Goal: Obtain resource: Download file/media

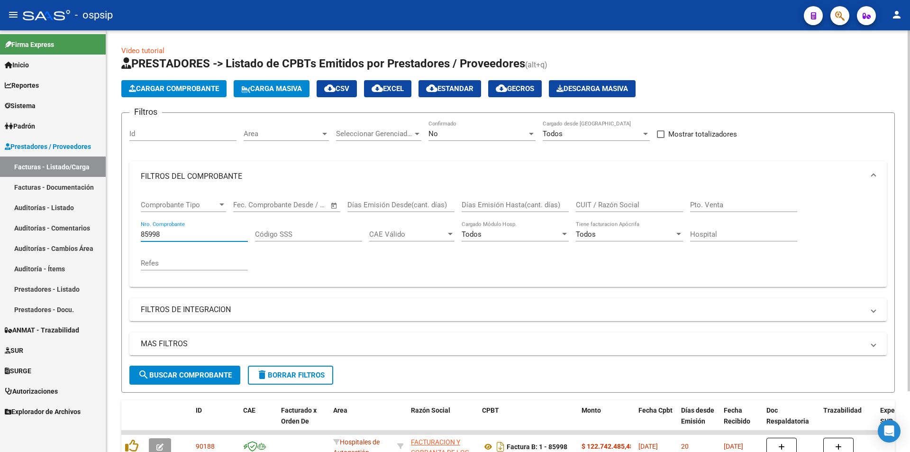
scroll to position [71, 0]
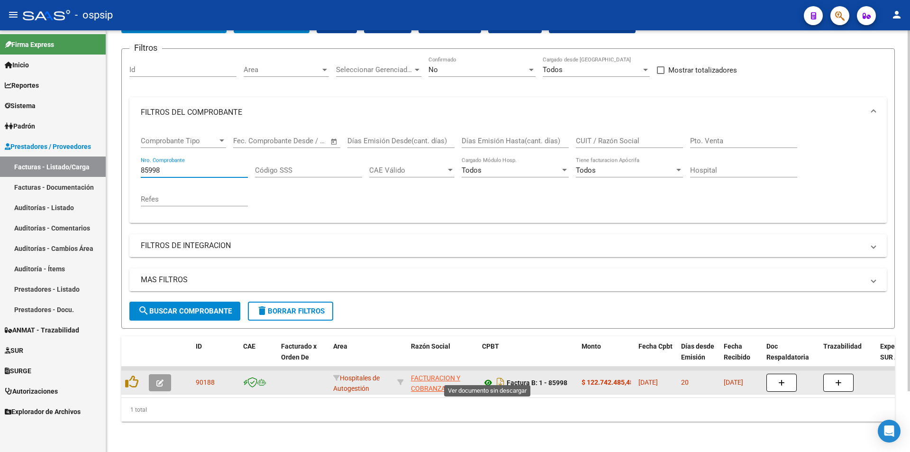
click at [485, 377] on icon at bounding box center [488, 382] width 12 height 11
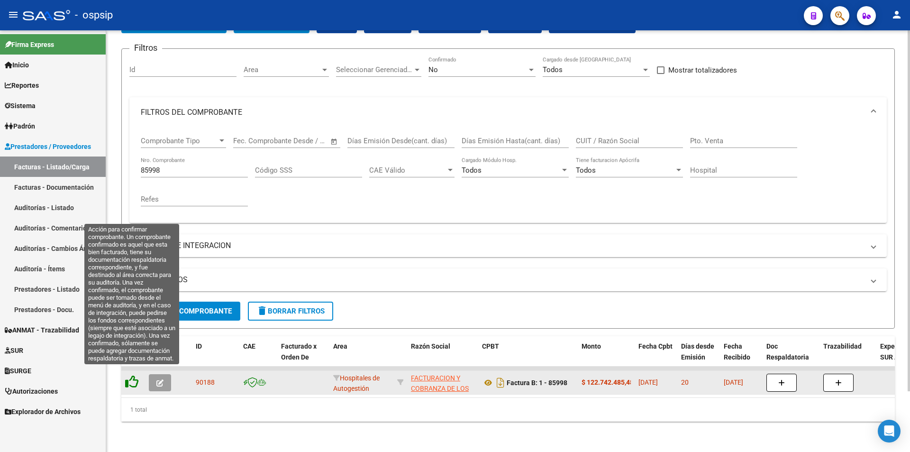
click at [136, 375] on icon at bounding box center [131, 381] width 13 height 13
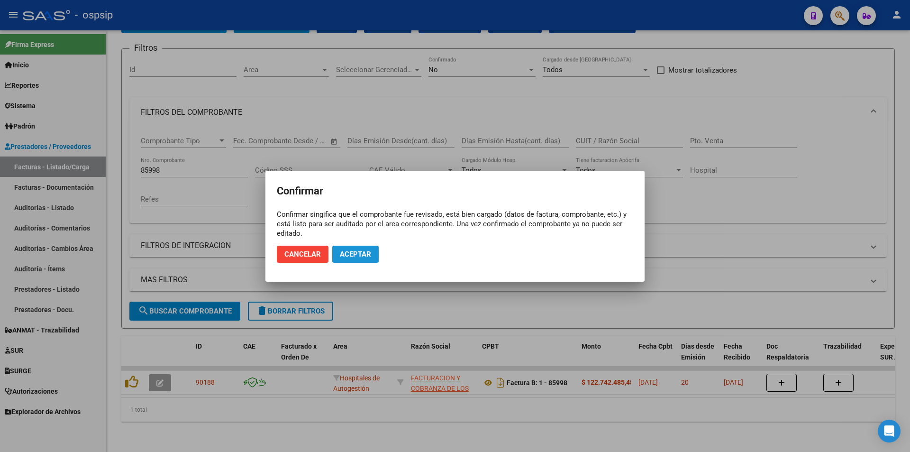
click at [373, 253] on button "Aceptar" at bounding box center [355, 254] width 46 height 17
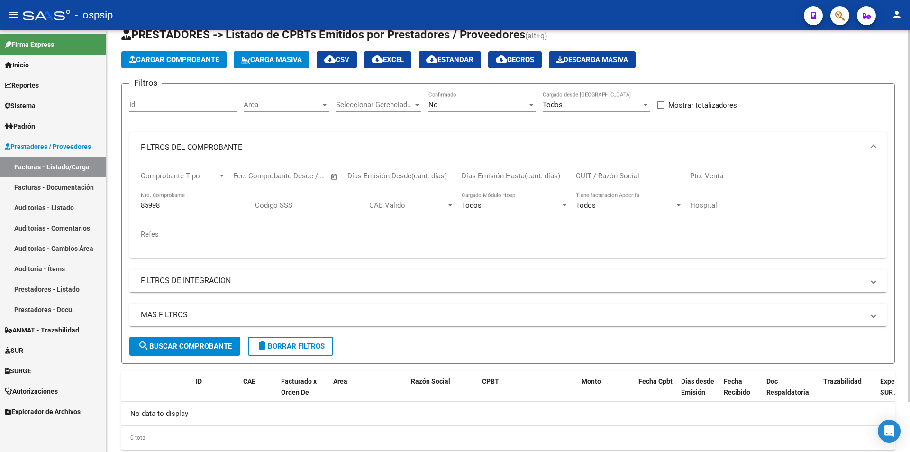
scroll to position [57, 0]
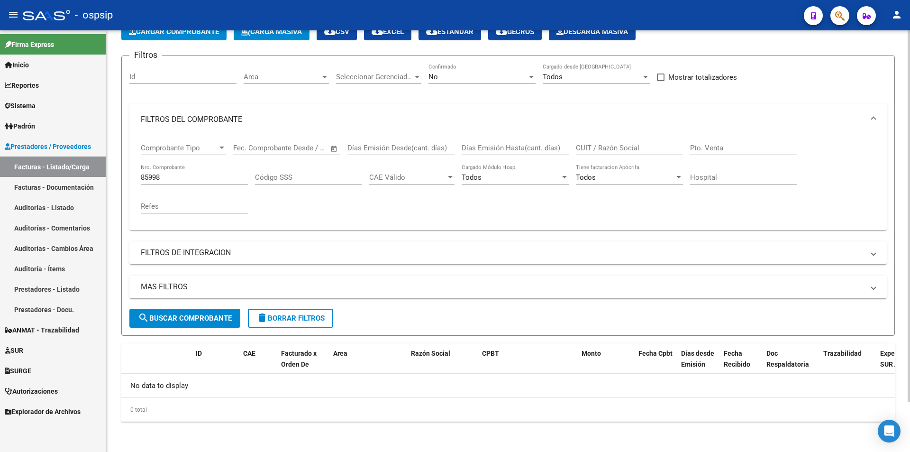
click at [434, 85] on div "No Confirmado" at bounding box center [481, 78] width 107 height 29
click at [433, 81] on span "No" at bounding box center [432, 77] width 9 height 9
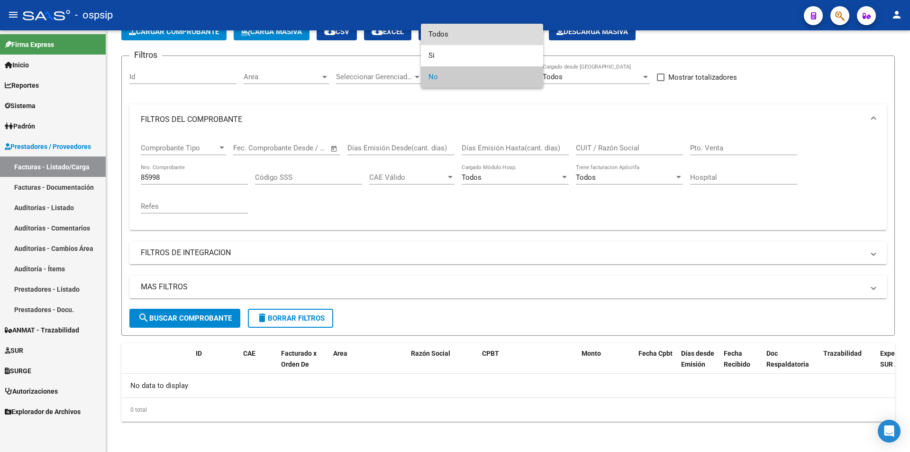
click at [446, 32] on span "Todos" at bounding box center [481, 34] width 107 height 21
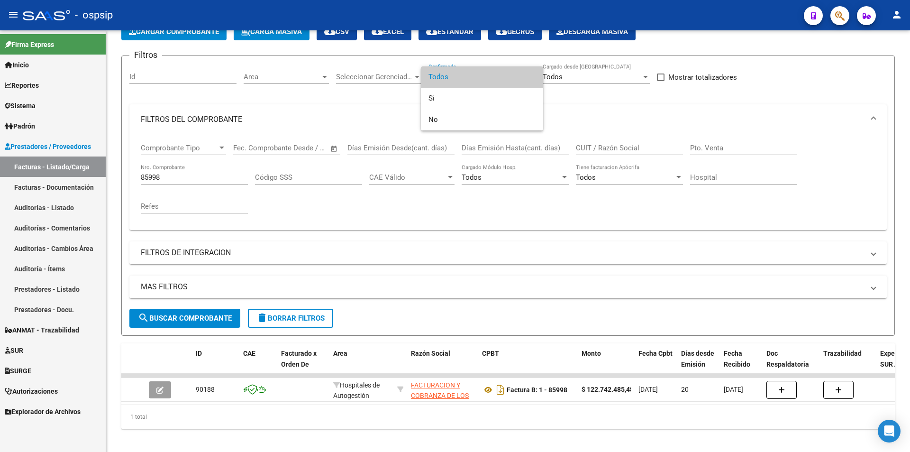
click at [491, 390] on div at bounding box center [455, 226] width 910 height 452
click at [491, 390] on icon at bounding box center [488, 389] width 12 height 11
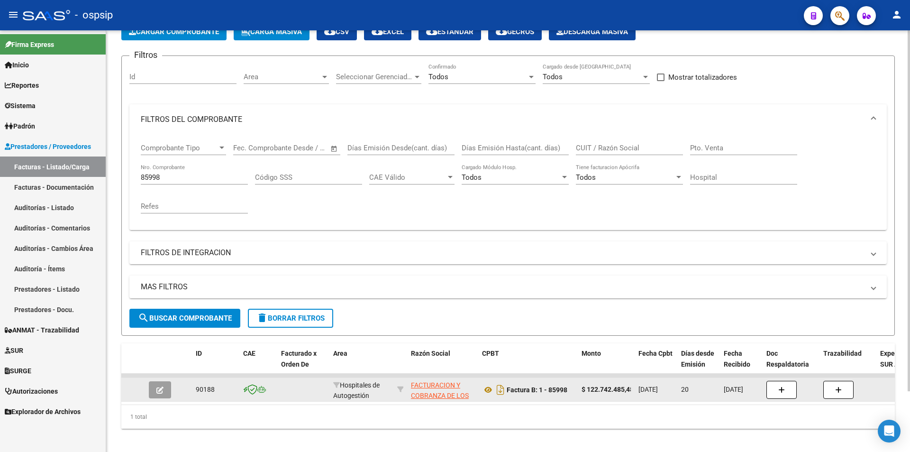
click at [154, 391] on button "button" at bounding box center [160, 389] width 22 height 17
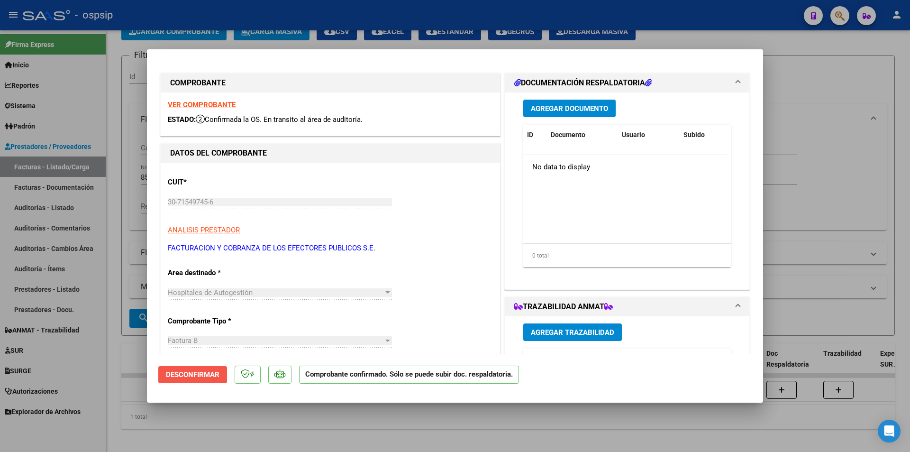
click at [185, 378] on span "Desconfirmar" at bounding box center [193, 374] width 54 height 9
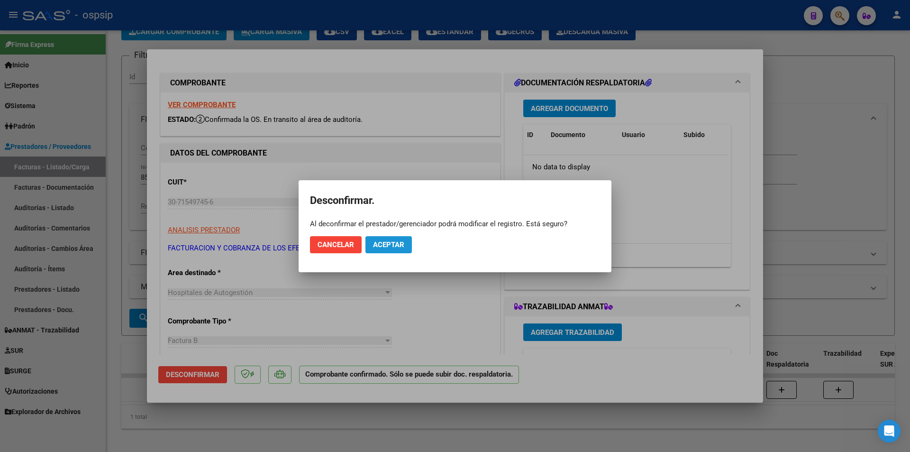
click at [384, 250] on button "Aceptar" at bounding box center [388, 244] width 46 height 17
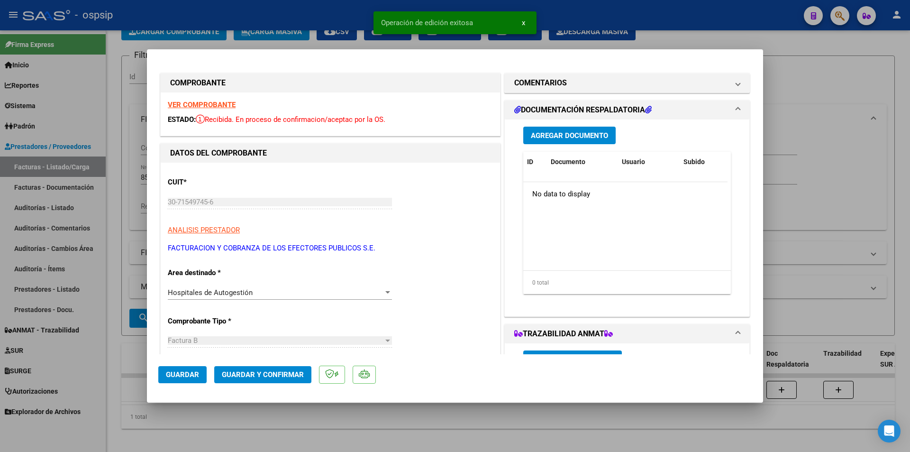
click at [830, 163] on div at bounding box center [455, 226] width 910 height 452
type input "$ 0,00"
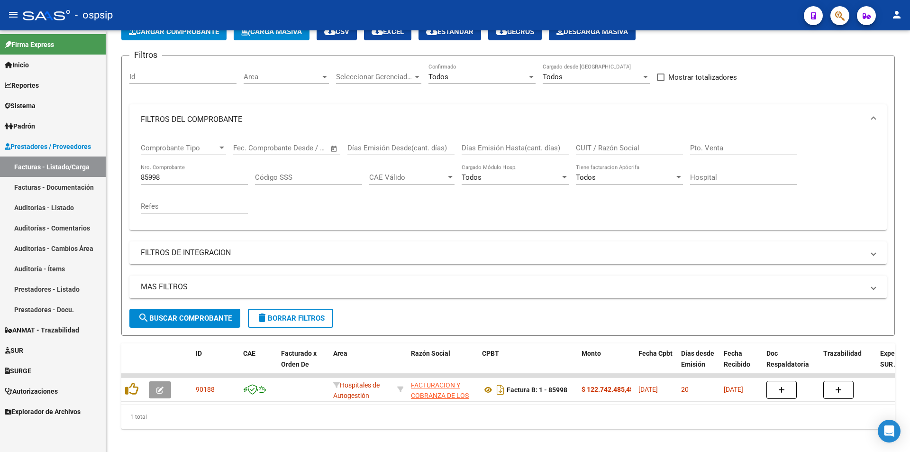
drag, startPoint x: 209, startPoint y: 170, endPoint x: 105, endPoint y: 181, distance: 105.3
click at [105, 181] on mat-sidenav-container "Firma Express Inicio Calendario SSS Instructivos Contacto OS Reportes Egresos D…" at bounding box center [455, 240] width 910 height 421
drag, startPoint x: 185, startPoint y: 182, endPoint x: 262, endPoint y: 279, distance: 123.5
click at [237, 272] on div "Filtros Id Area Area Seleccionar Gerenciador Seleccionar Gerenciador Todos Conf…" at bounding box center [507, 186] width 757 height 245
click at [289, 217] on div "Comprobante Tipo Comprobante Tipo Fecha inicio – Fecha fin Fec. Comprobante Des…" at bounding box center [508, 179] width 735 height 88
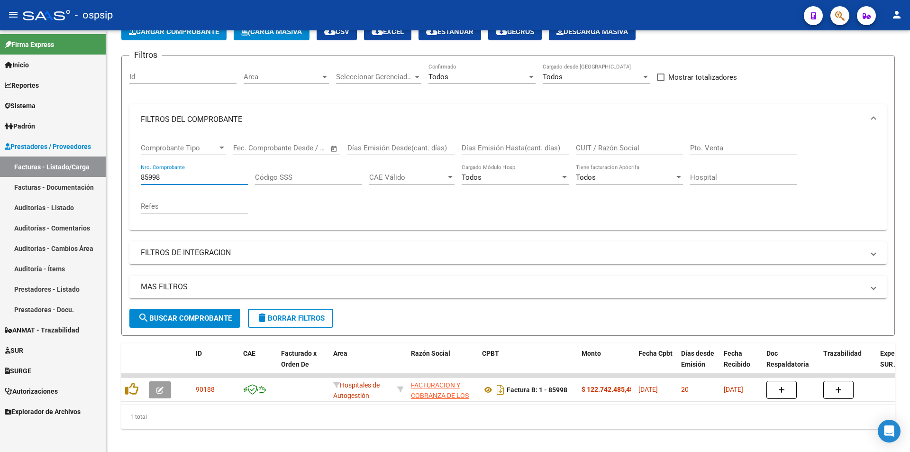
drag, startPoint x: 189, startPoint y: 177, endPoint x: 0, endPoint y: 176, distance: 188.6
click at [0, 176] on mat-sidenav-container "Firma Express Inicio Calendario SSS Instructivos Contacto OS Reportes Egresos D…" at bounding box center [455, 240] width 910 height 421
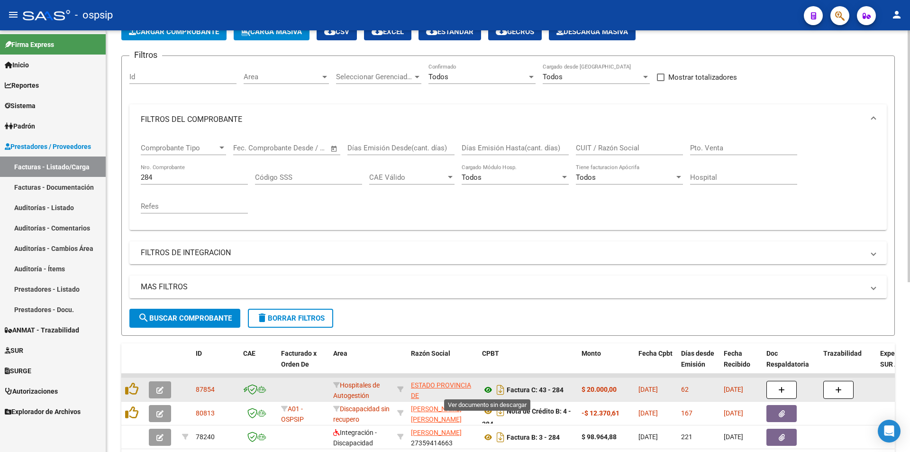
click at [487, 390] on icon at bounding box center [488, 389] width 12 height 11
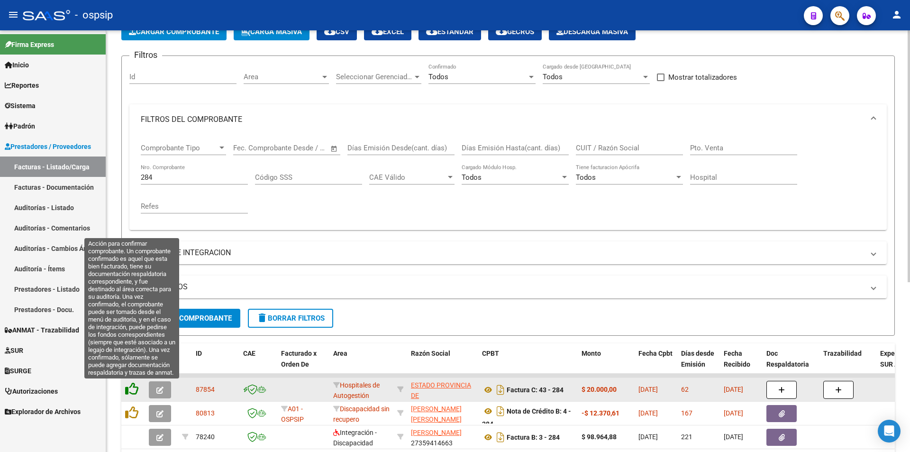
click at [129, 391] on icon at bounding box center [131, 388] width 13 height 13
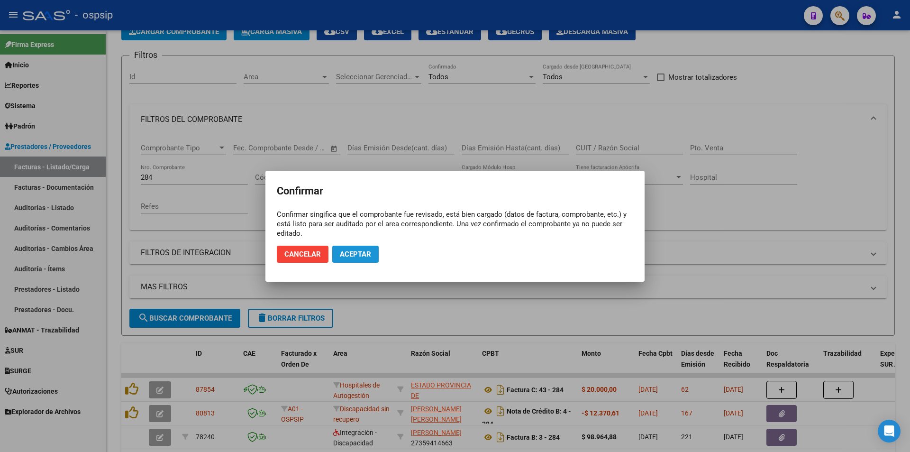
click at [348, 255] on span "Aceptar" at bounding box center [355, 254] width 31 height 9
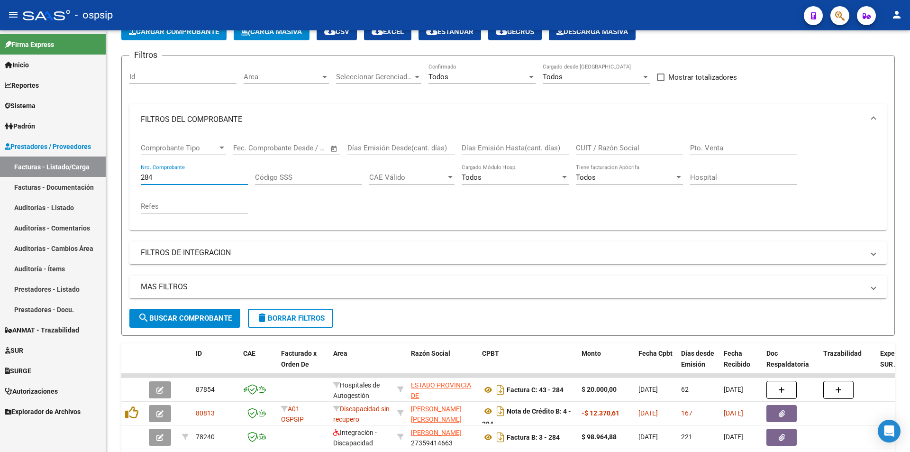
drag, startPoint x: 184, startPoint y: 174, endPoint x: 103, endPoint y: 180, distance: 80.7
click at [104, 179] on mat-sidenav-container "Firma Express Inicio Calendario SSS Instructivos Contacto OS Reportes Egresos D…" at bounding box center [455, 240] width 910 height 421
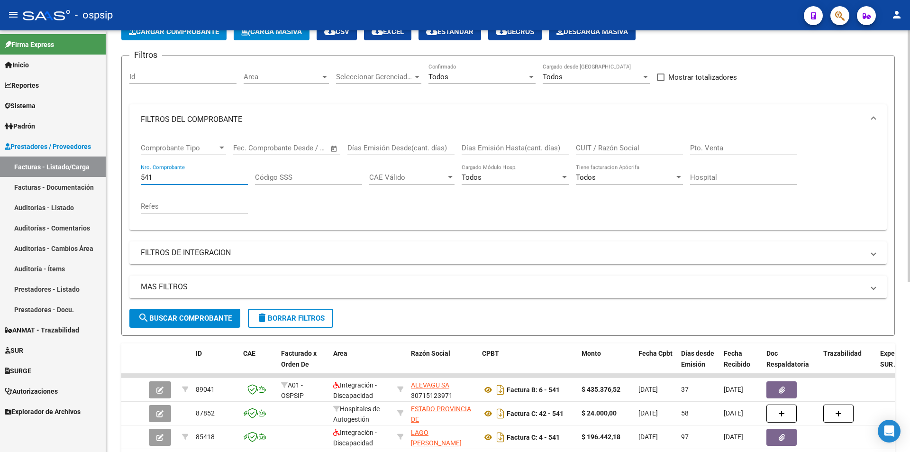
type input "541"
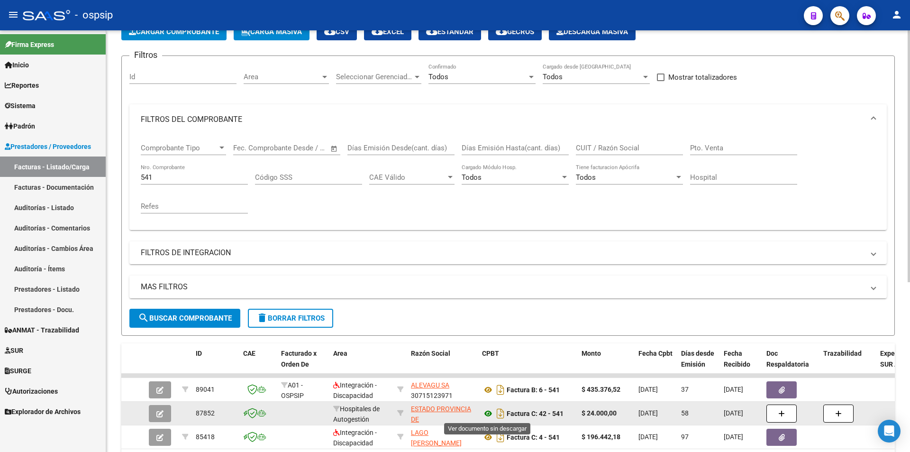
click at [491, 415] on icon at bounding box center [488, 413] width 12 height 11
